Goal: Information Seeking & Learning: Find specific fact

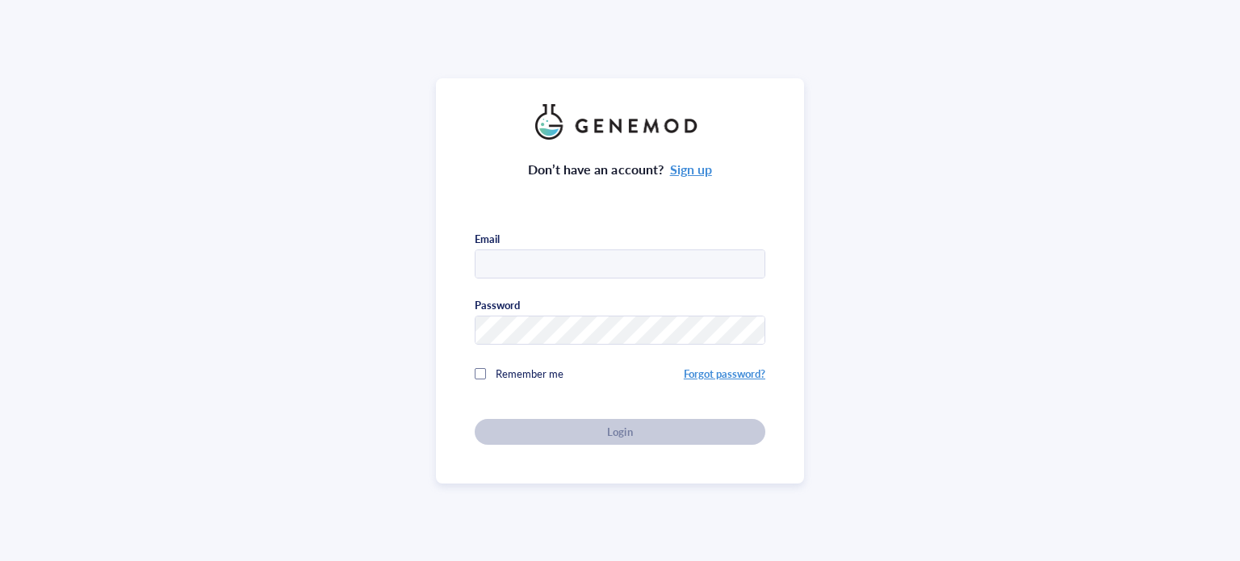
click at [563, 259] on input "text" at bounding box center [619, 264] width 289 height 29
type input "tsvetanovalab@gmail.com"
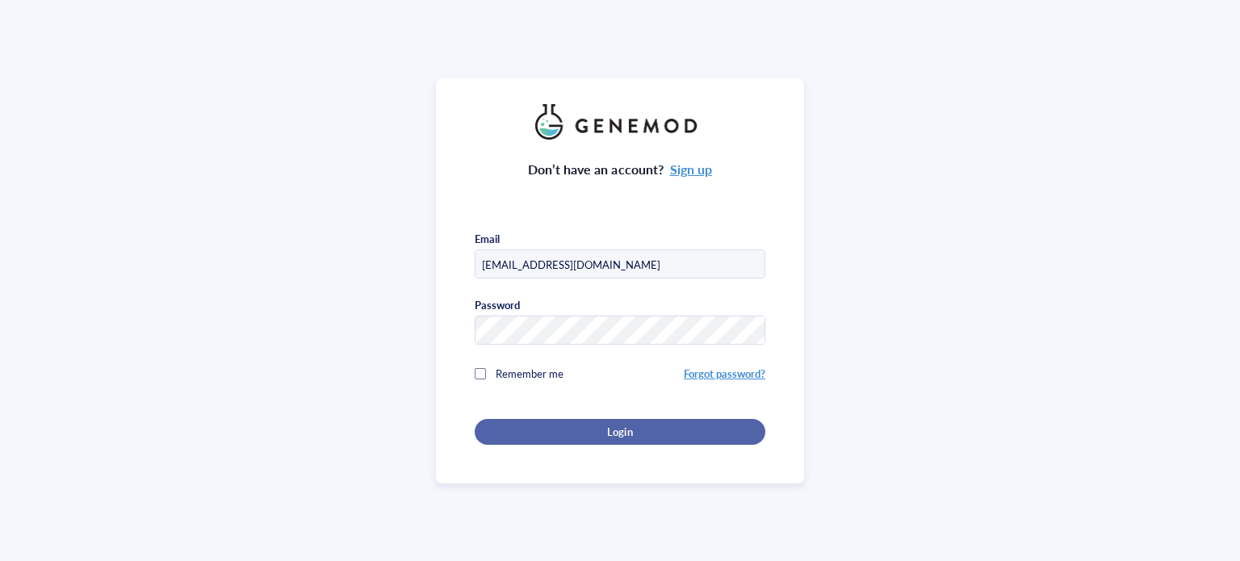
click at [549, 427] on div "Login" at bounding box center [619, 431] width 239 height 15
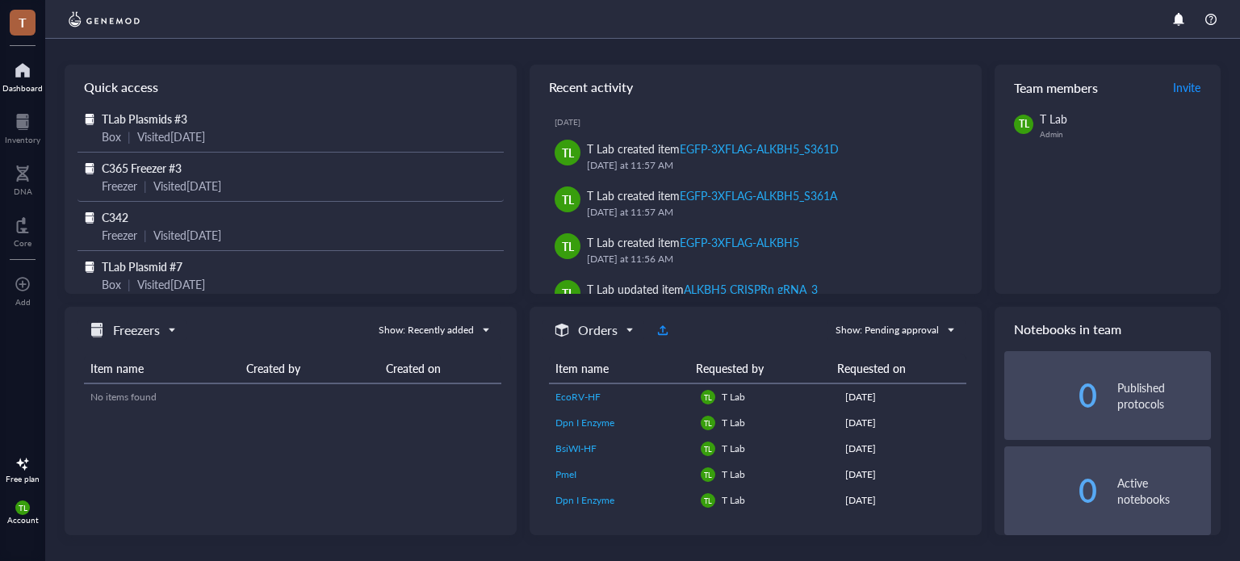
click at [175, 193] on div "Visited [DATE]" at bounding box center [187, 186] width 68 height 18
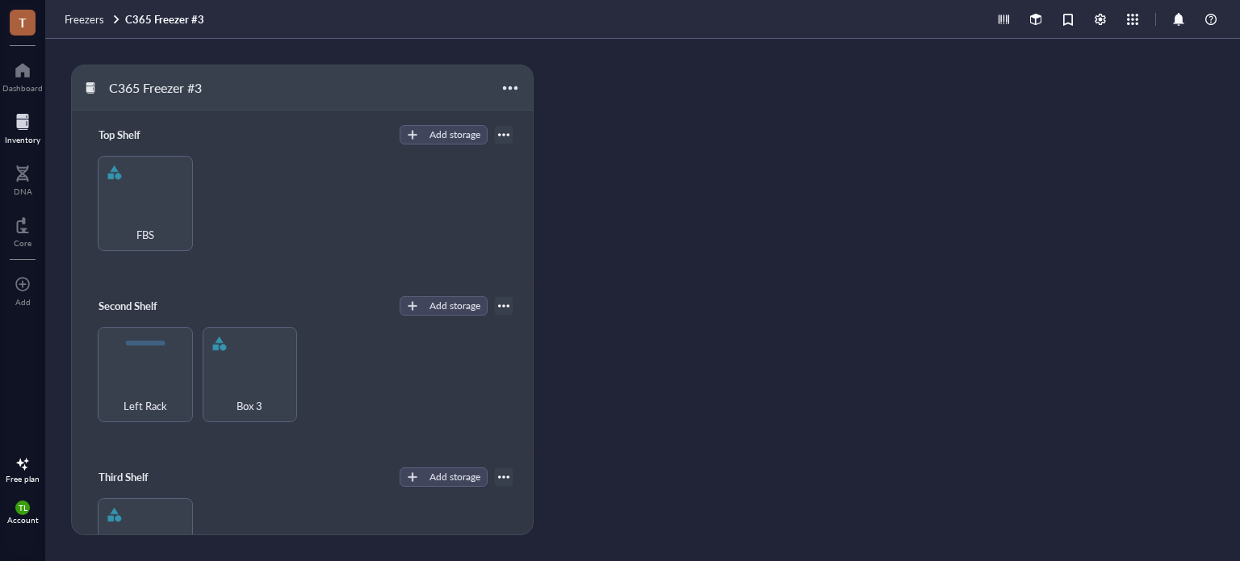
click at [12, 122] on div at bounding box center [23, 122] width 36 height 26
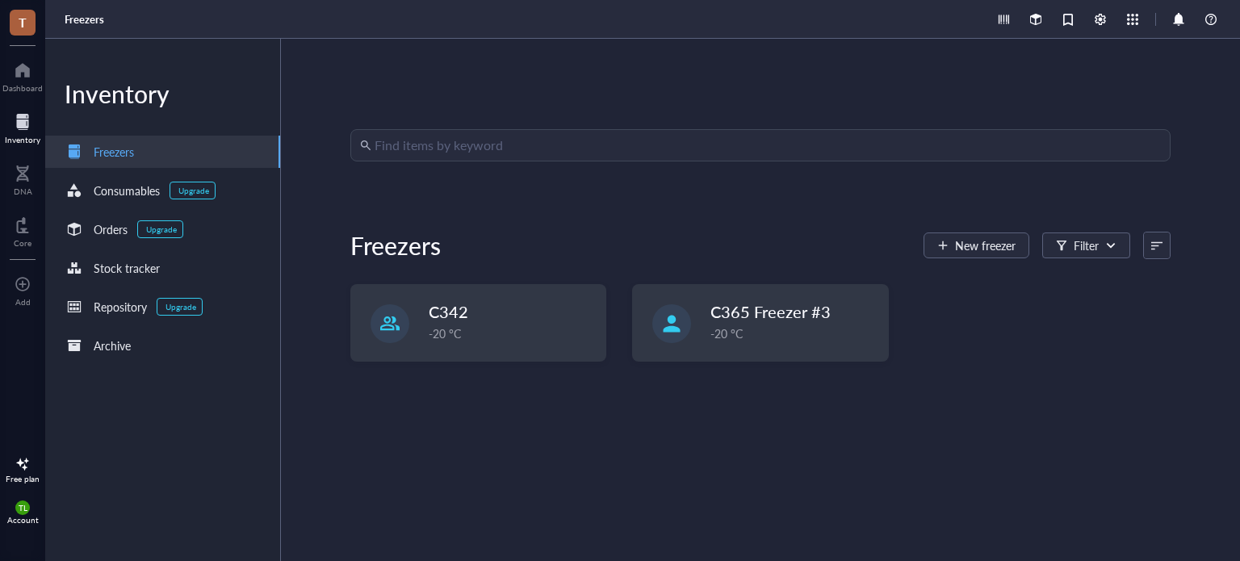
click at [515, 152] on input "search" at bounding box center [767, 145] width 786 height 31
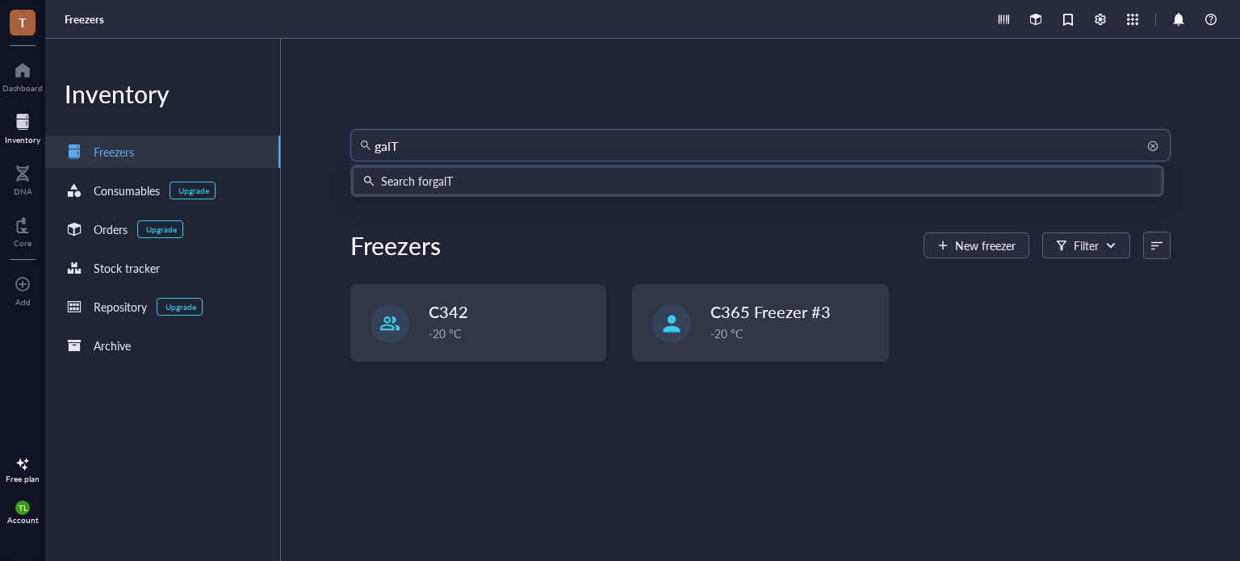
type input "gal"
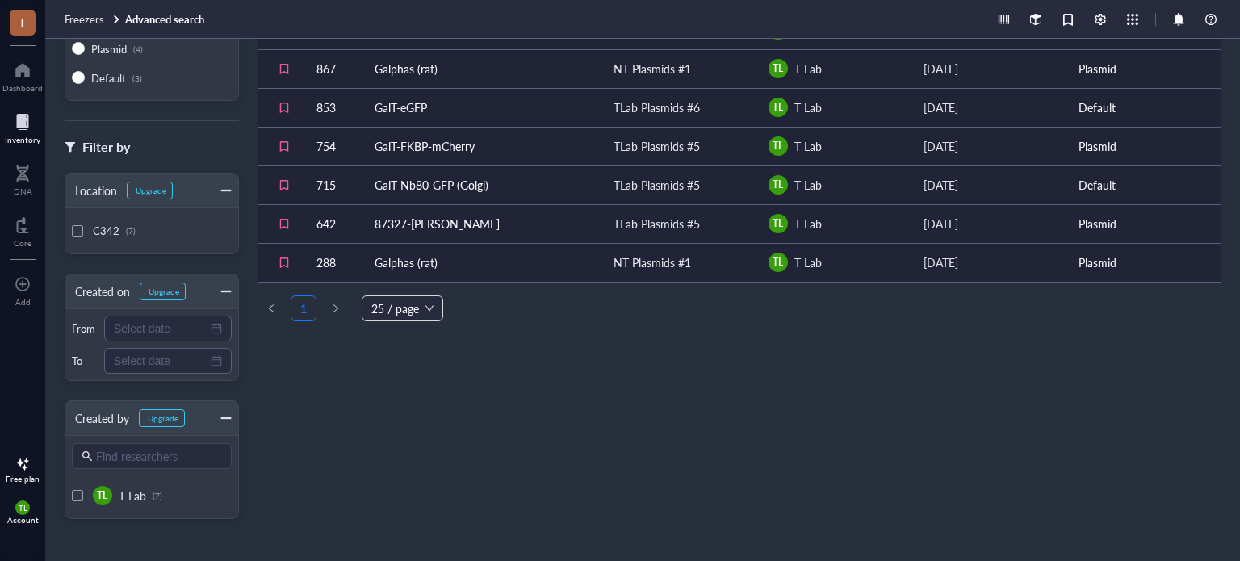
scroll to position [48, 0]
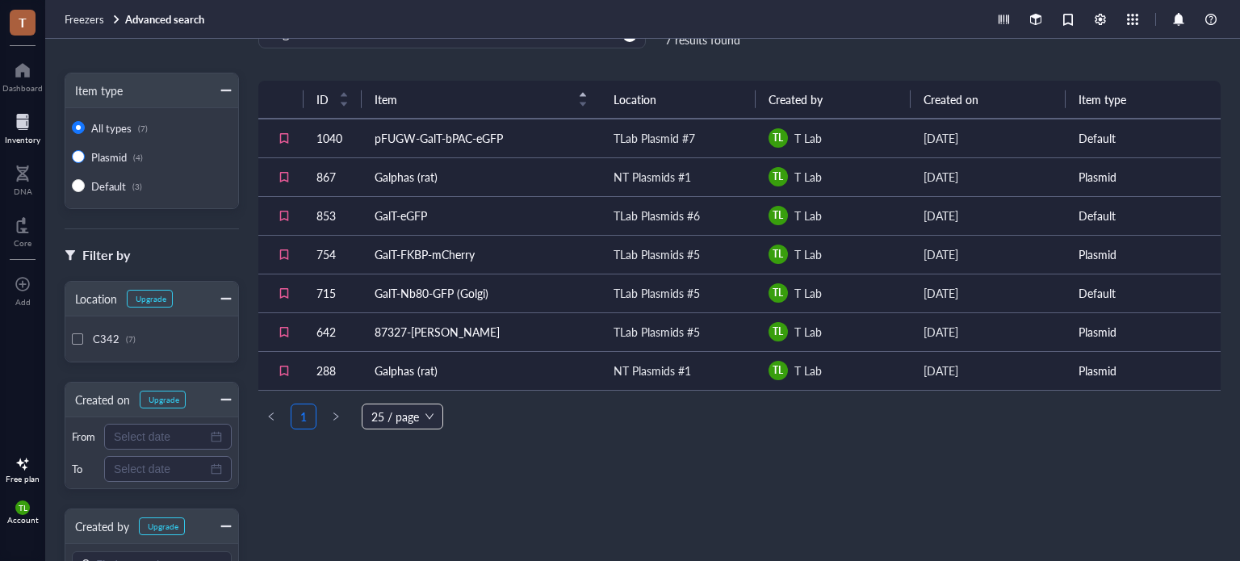
click at [115, 156] on span "Plasmid" at bounding box center [109, 156] width 36 height 15
click at [85, 156] on input "Plasmid (4)" at bounding box center [78, 156] width 13 height 13
radio input "true"
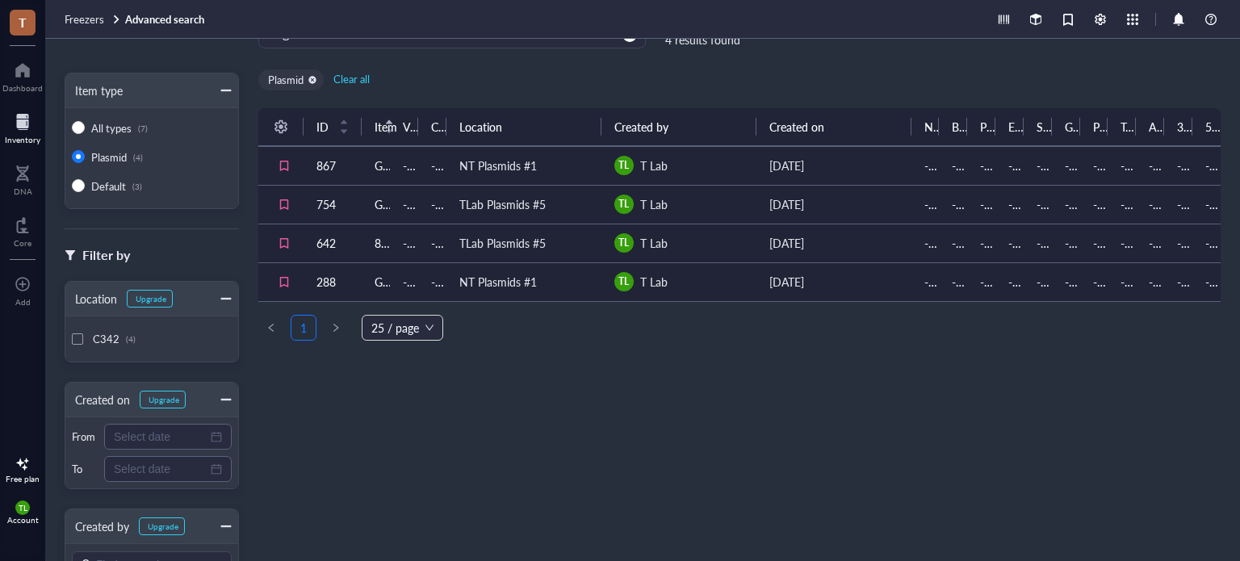
radio input "true"
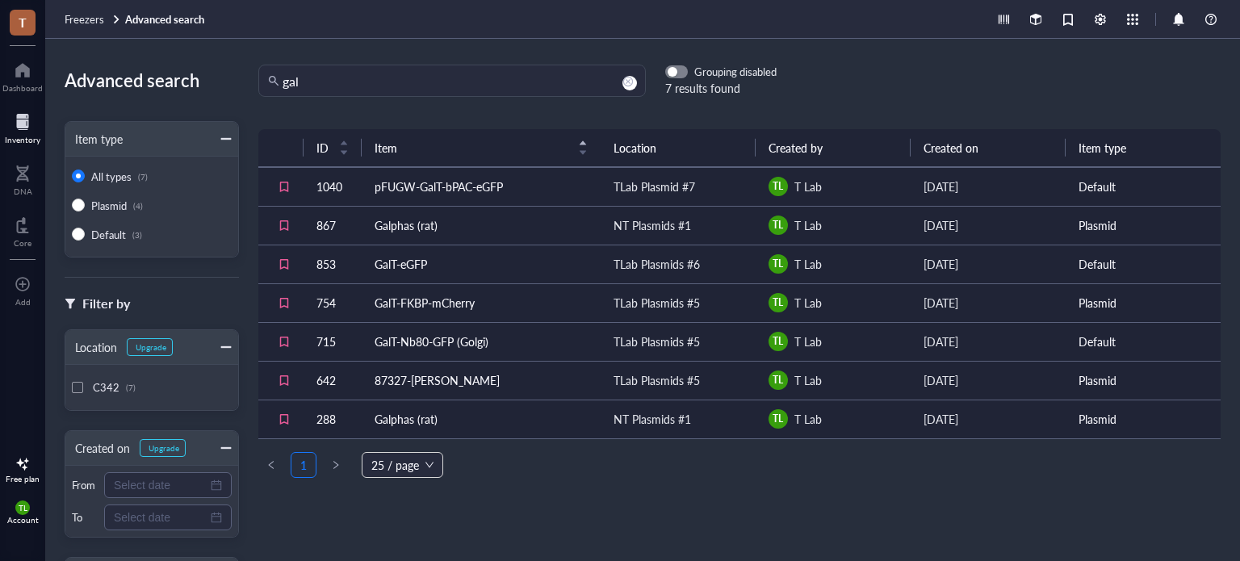
drag, startPoint x: 355, startPoint y: 80, endPoint x: 230, endPoint y: 74, distance: 125.2
click at [230, 74] on div "Advanced search Item type All types (7) Plasmid (4) Default (3) Filter by Locat…" at bounding box center [642, 300] width 1194 height 522
type input "TGN"
